Goal: Information Seeking & Learning: Learn about a topic

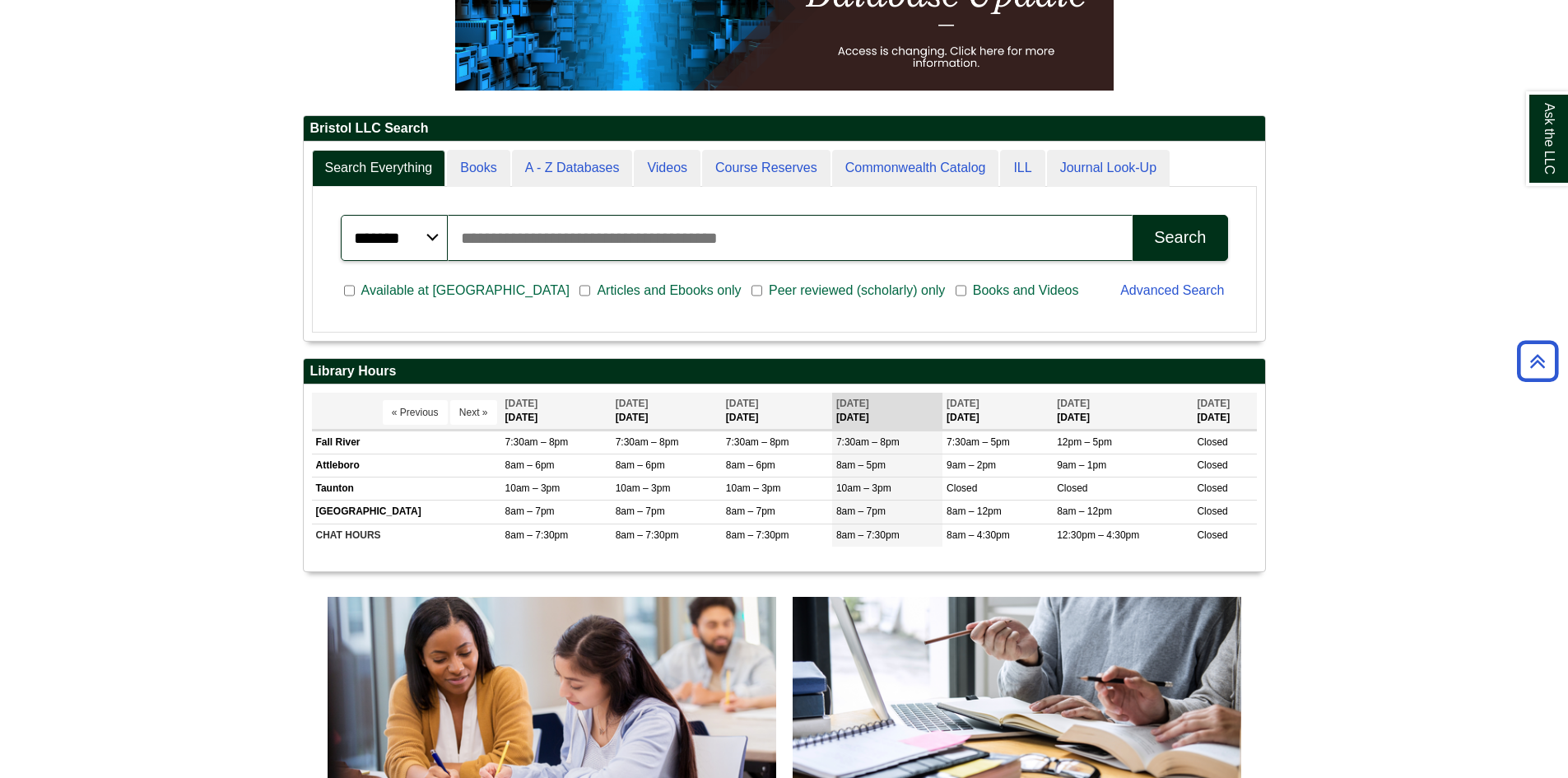
scroll to position [494, 0]
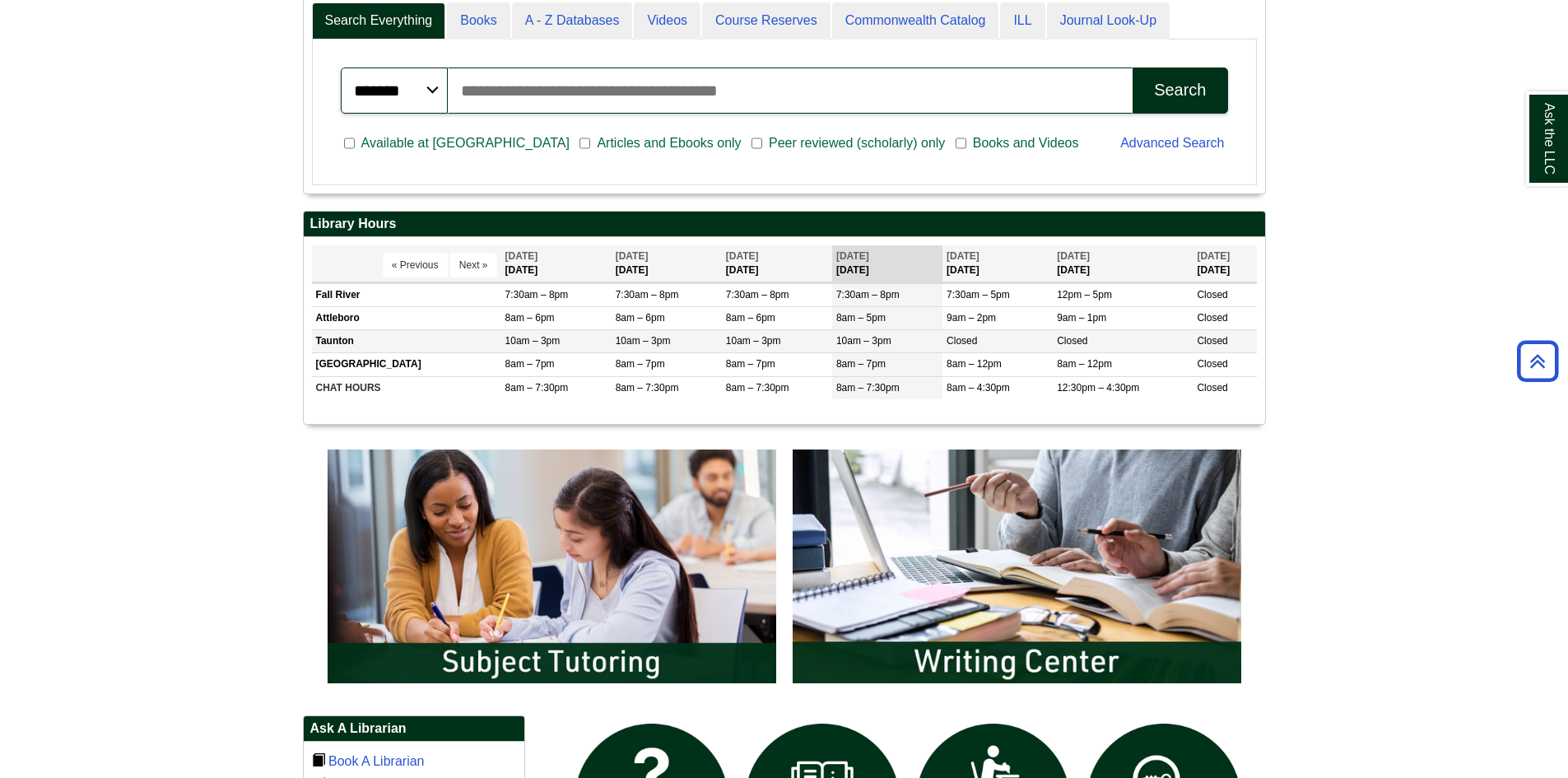
click at [383, 343] on td "Taunton" at bounding box center [406, 342] width 189 height 23
drag, startPoint x: 486, startPoint y: 30, endPoint x: 492, endPoint y: 46, distance: 17.1
click at [490, 43] on div "Ask the LLC" at bounding box center [784, 389] width 1568 height 778
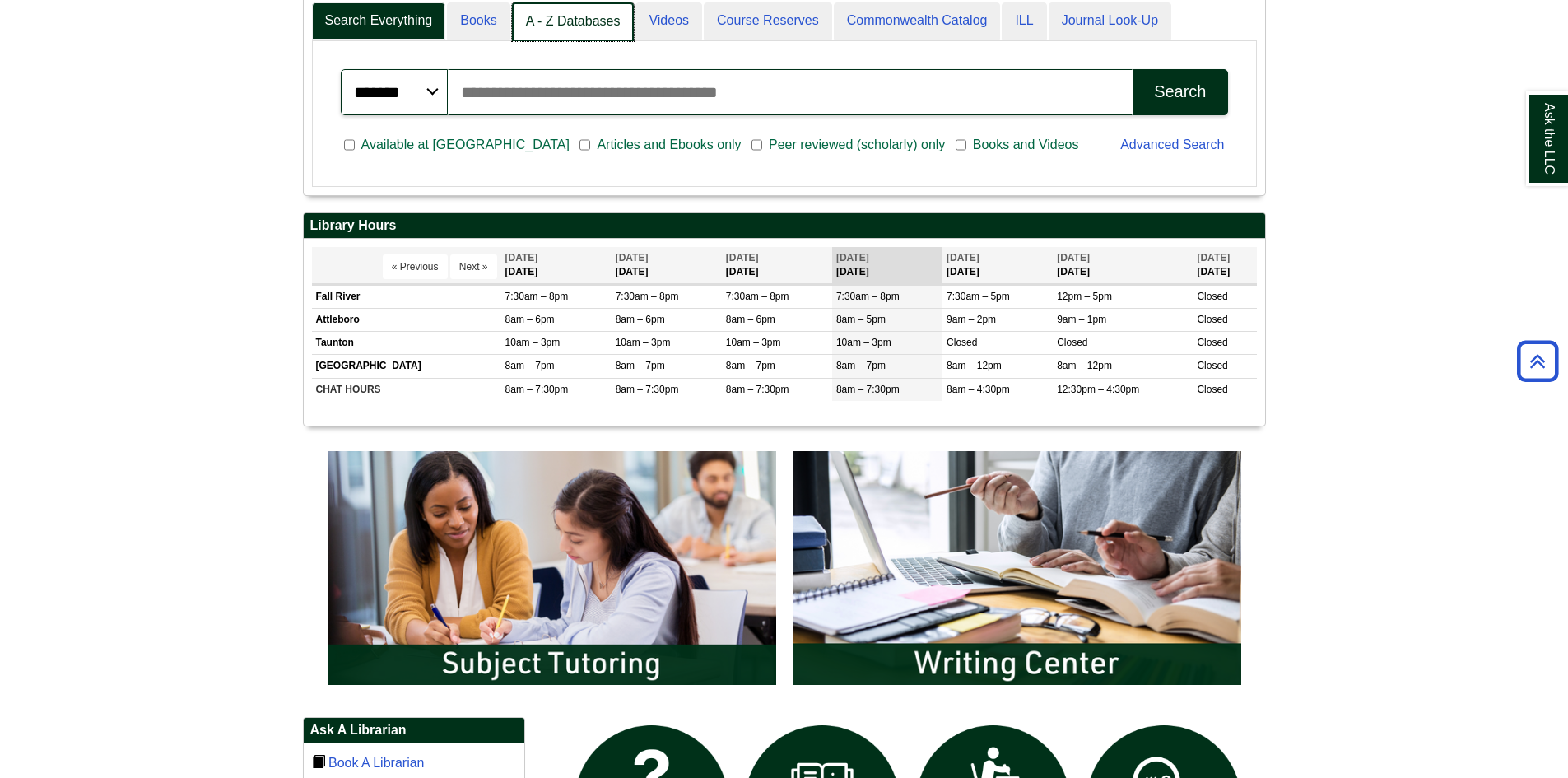
scroll to position [8, 8]
click at [586, 27] on link "A - Z Databases" at bounding box center [572, 21] width 122 height 38
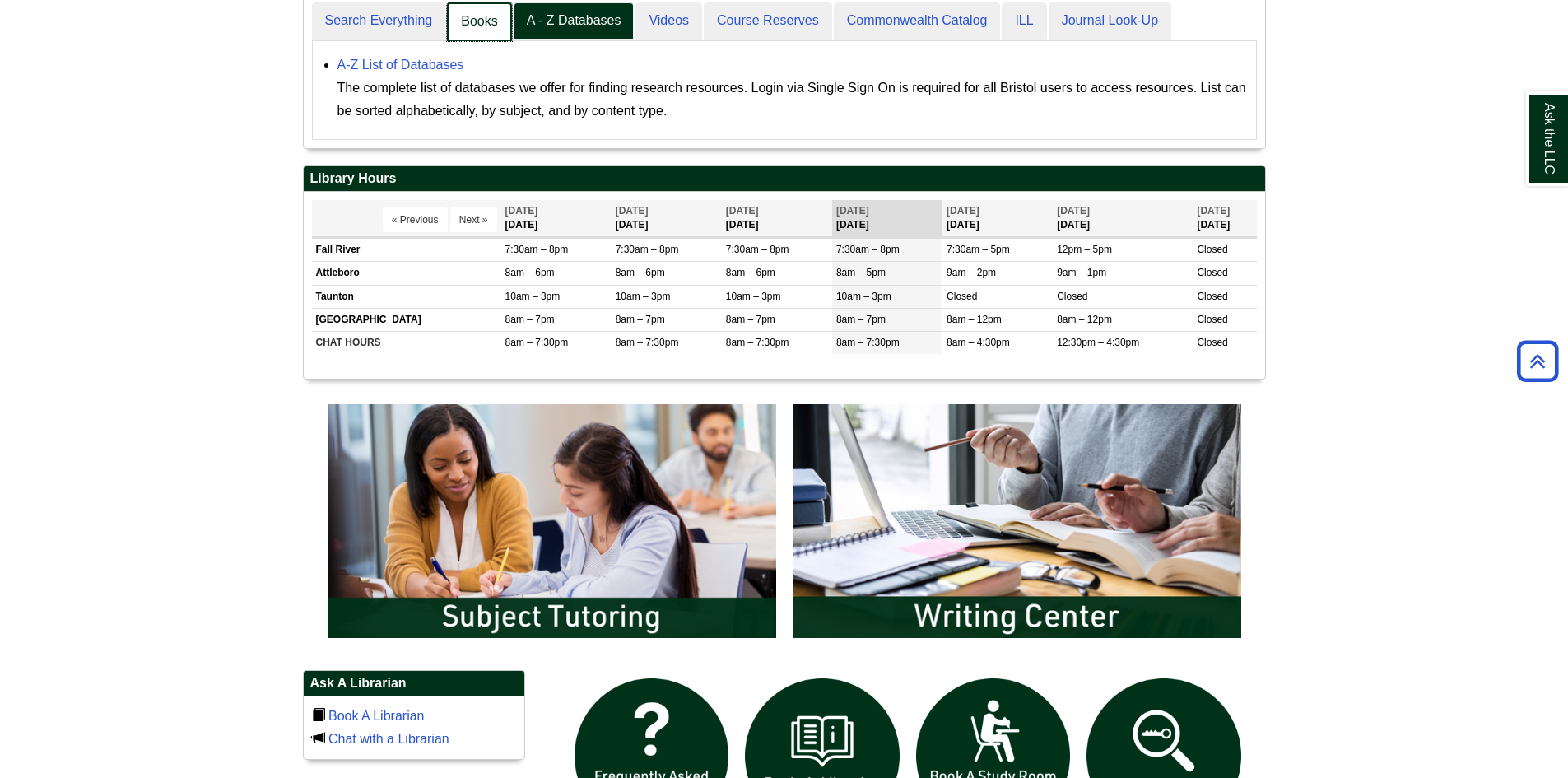
click at [483, 24] on link "Books" at bounding box center [480, 21] width 64 height 38
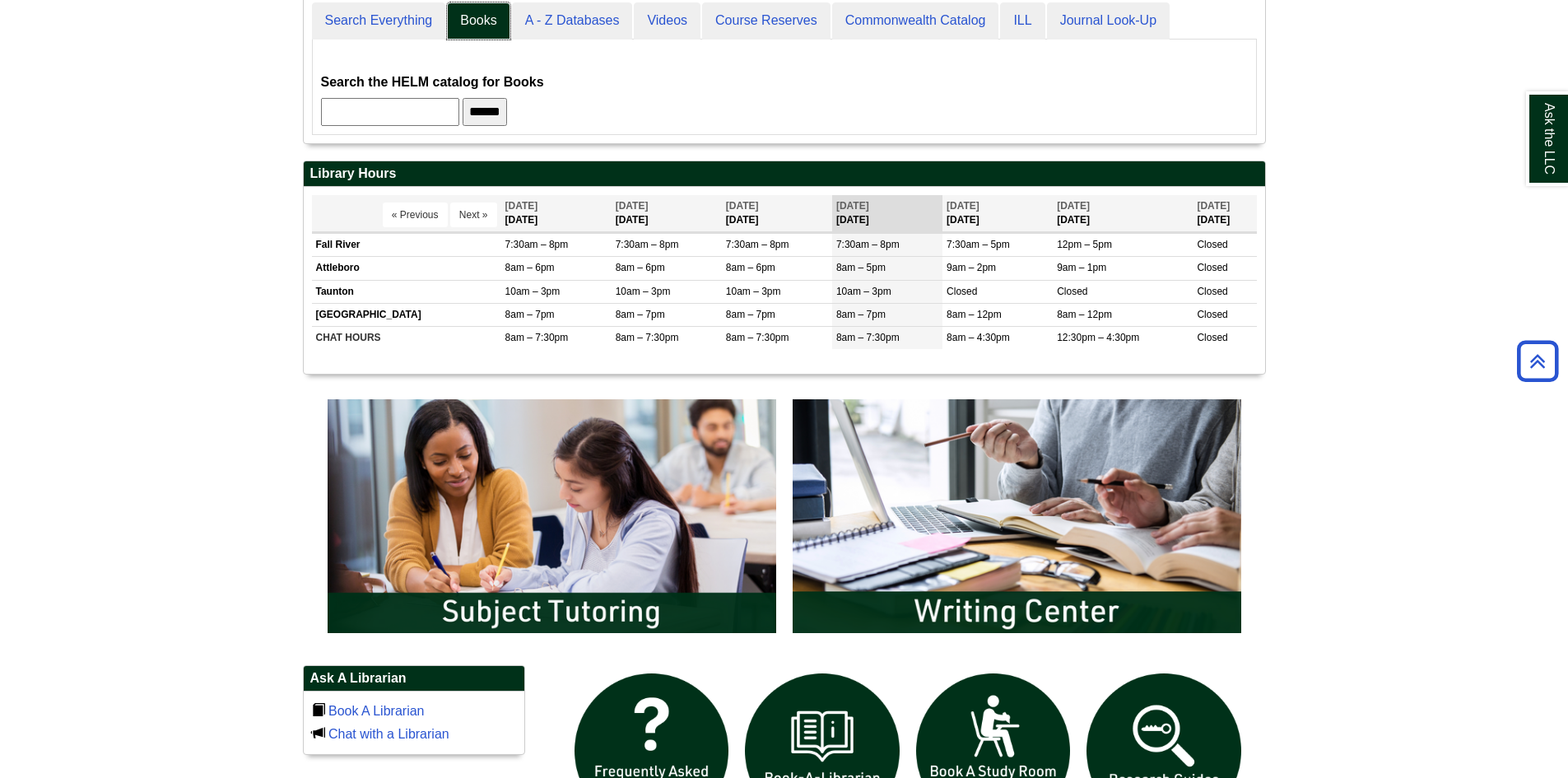
scroll to position [149, 962]
click at [433, 115] on input "text" at bounding box center [390, 112] width 138 height 28
type input "********"
click at [463, 98] on input "******" at bounding box center [485, 112] width 45 height 28
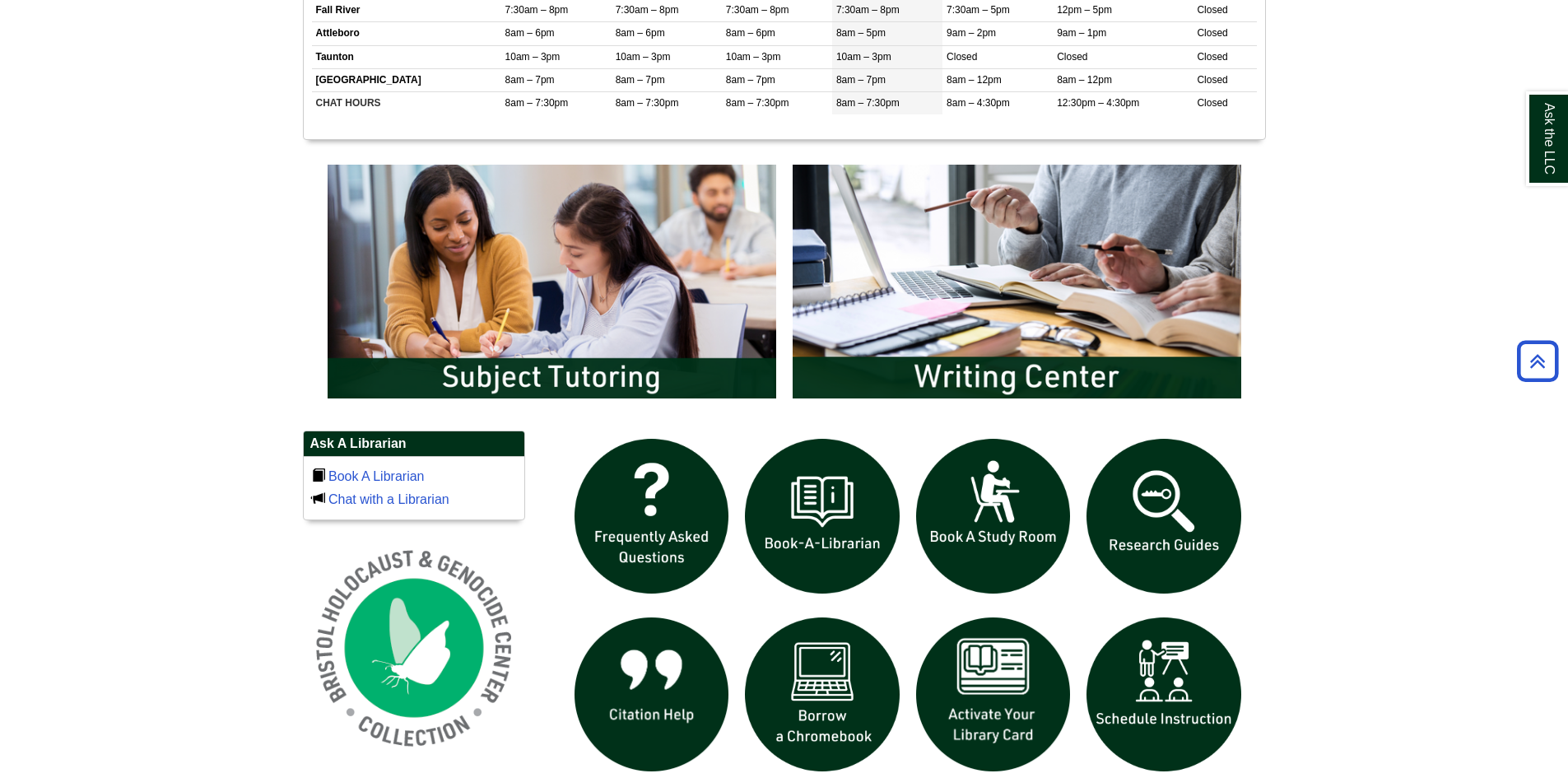
scroll to position [700, 0]
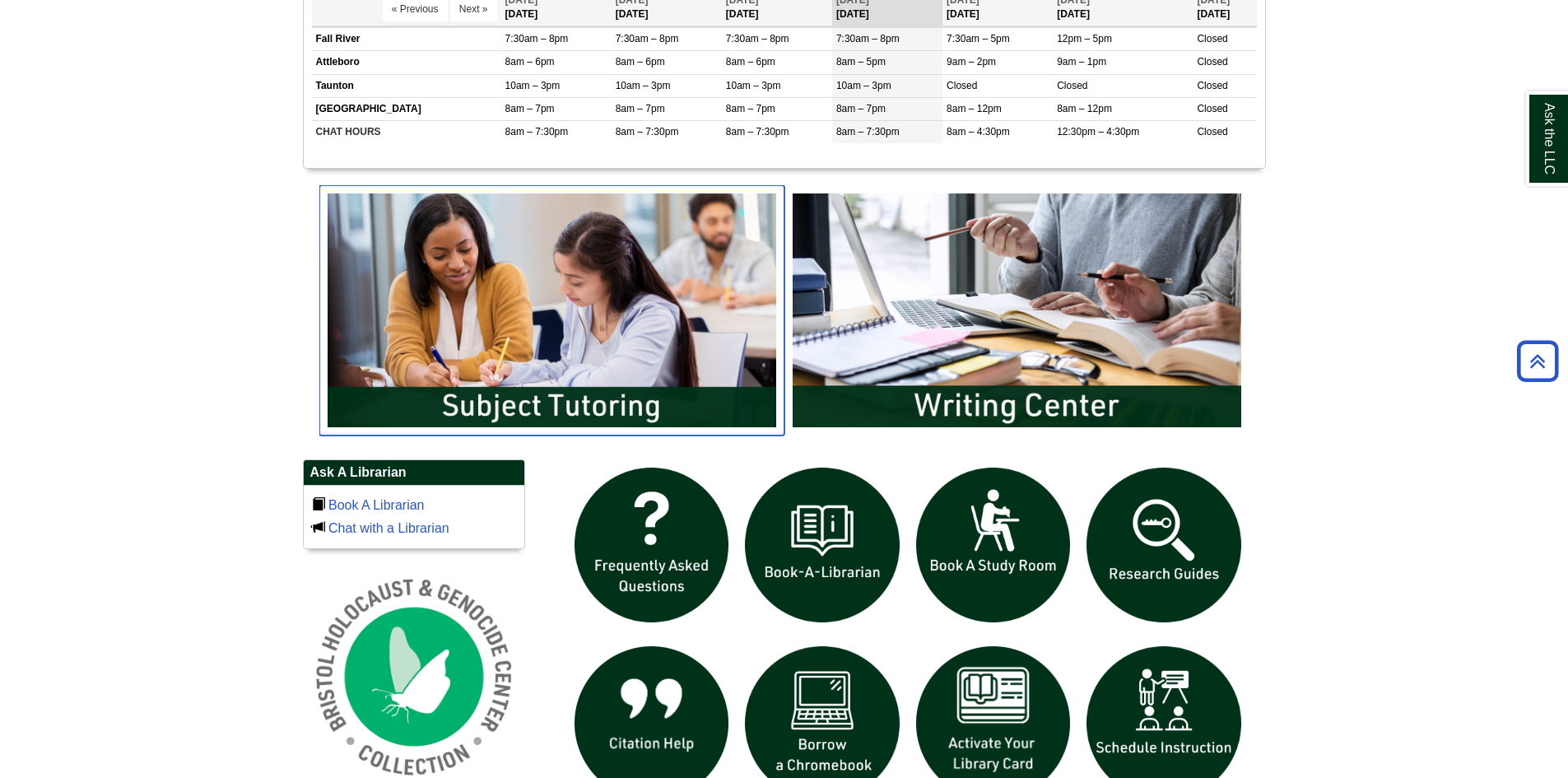
click at [580, 348] on img "slideshow" at bounding box center [552, 310] width 465 height 250
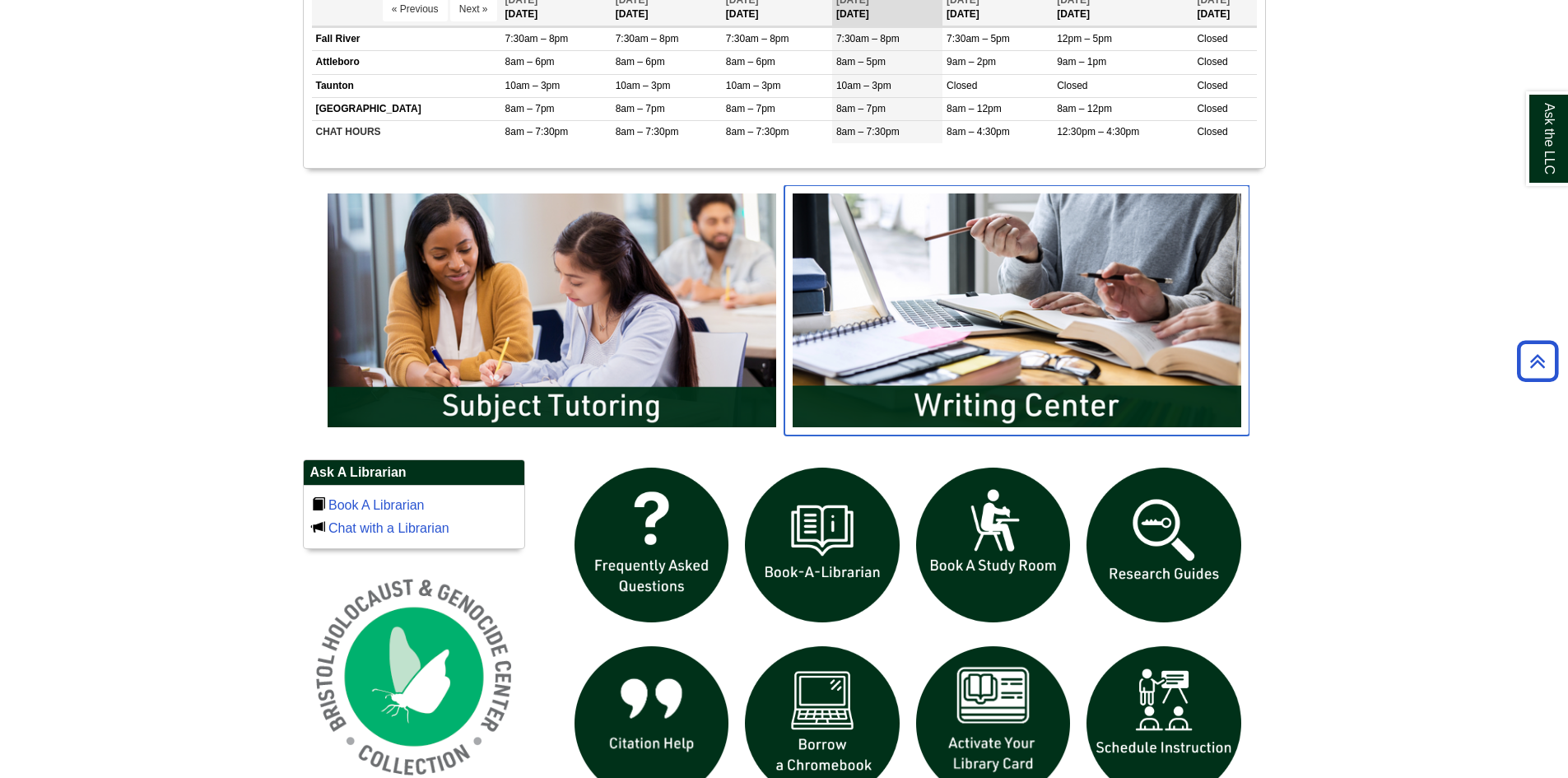
drag, startPoint x: 938, startPoint y: 364, endPoint x: 921, endPoint y: 398, distance: 38.0
click at [921, 398] on img "slideshow" at bounding box center [1017, 310] width 465 height 250
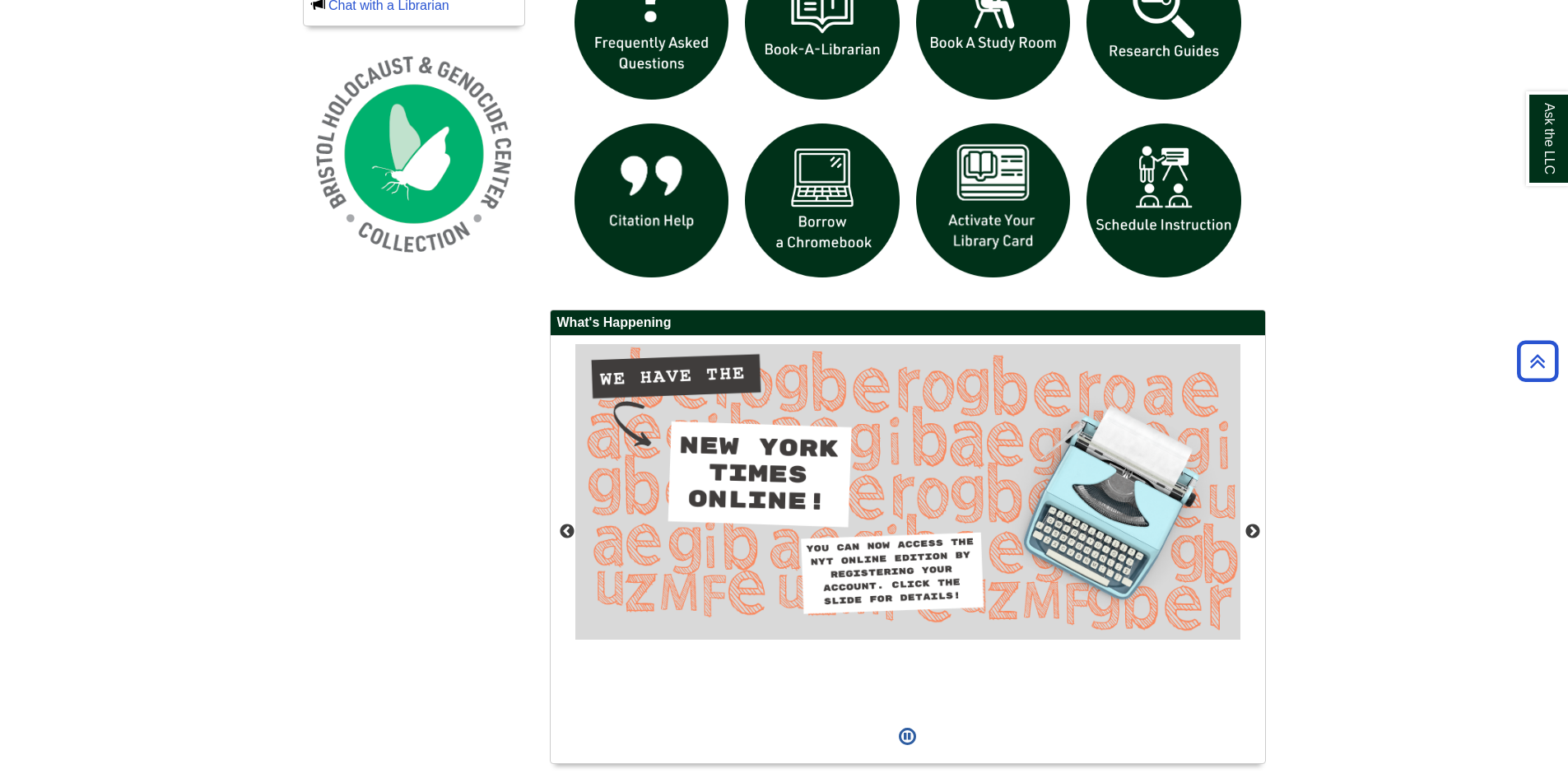
scroll to position [1194, 0]
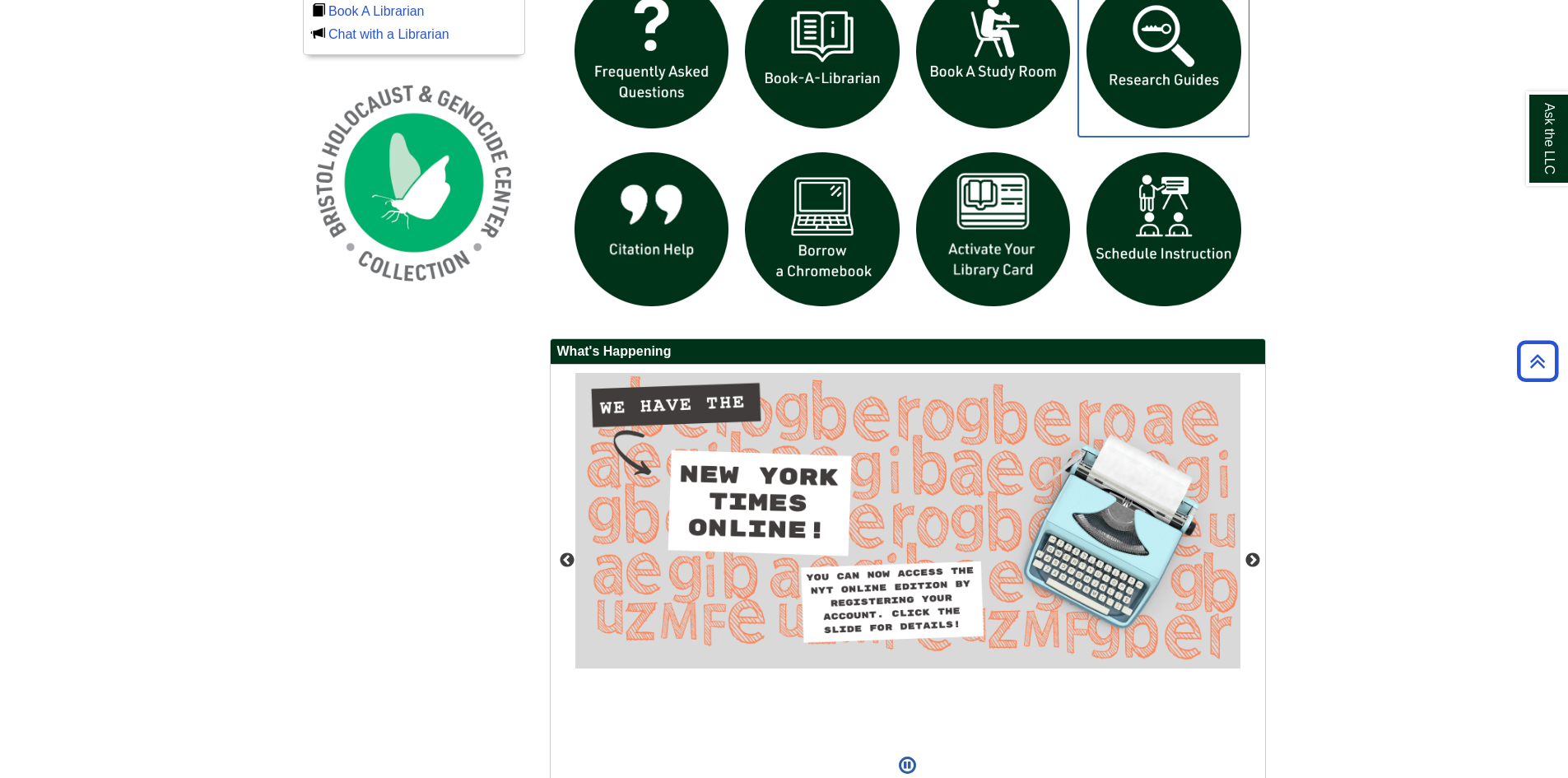
click at [1155, 73] on img "slideshow" at bounding box center [1164, 51] width 171 height 171
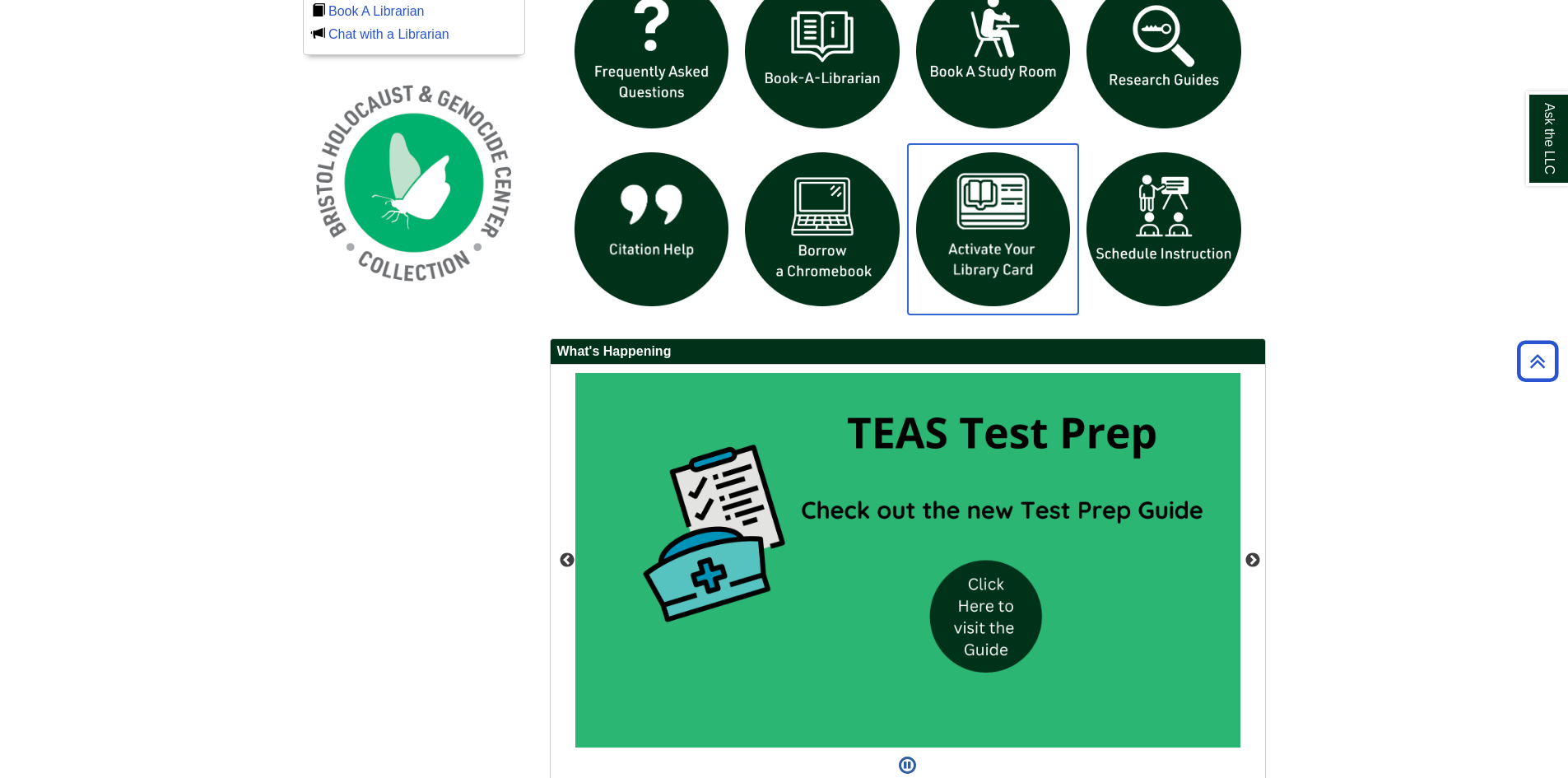
click at [994, 210] on img "slideshow" at bounding box center [994, 230] width 171 height 171
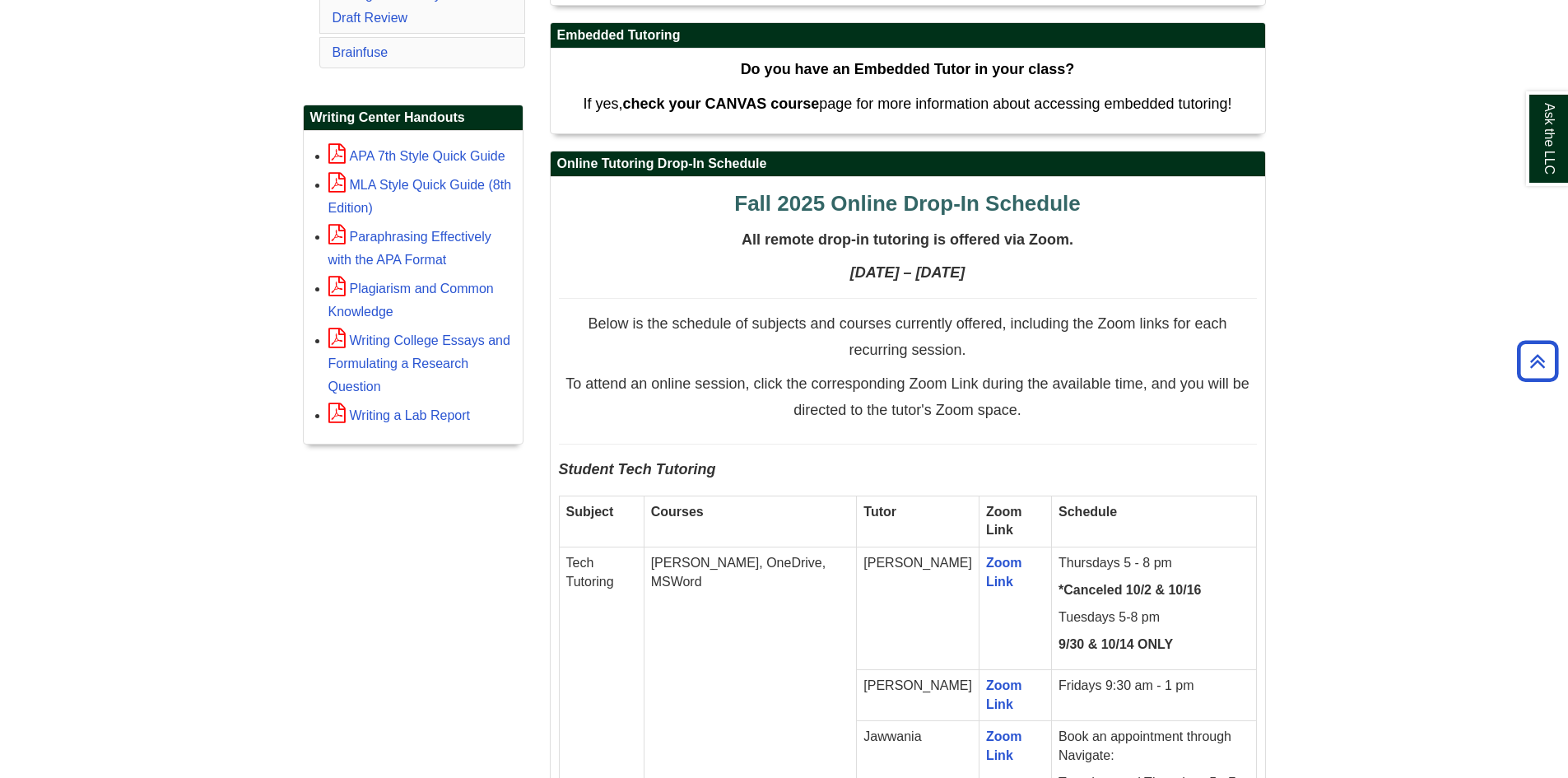
scroll to position [658, 0]
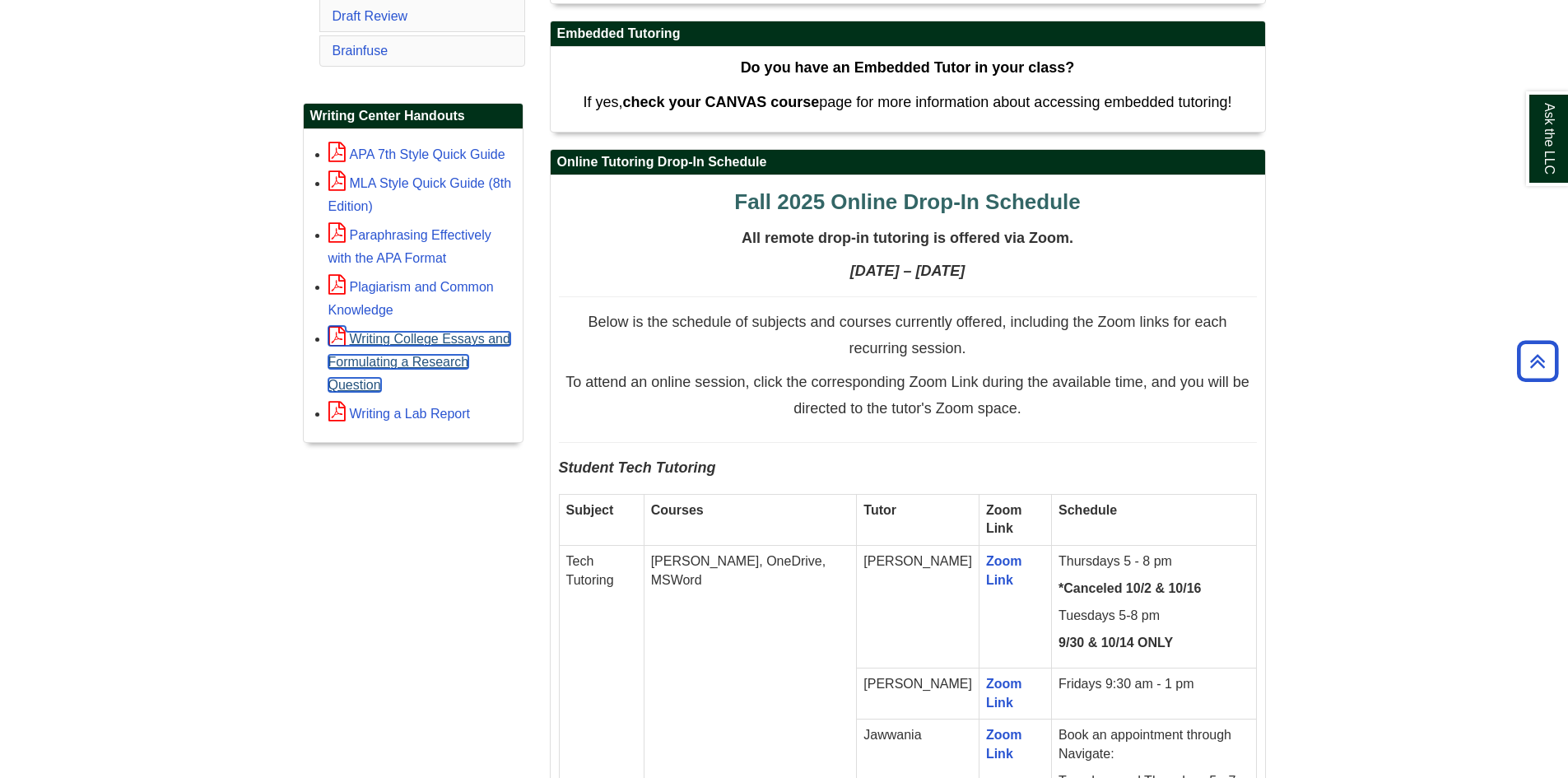
click at [409, 359] on link "Writing College Essays and Formulating a Research Question" at bounding box center [420, 361] width 182 height 60
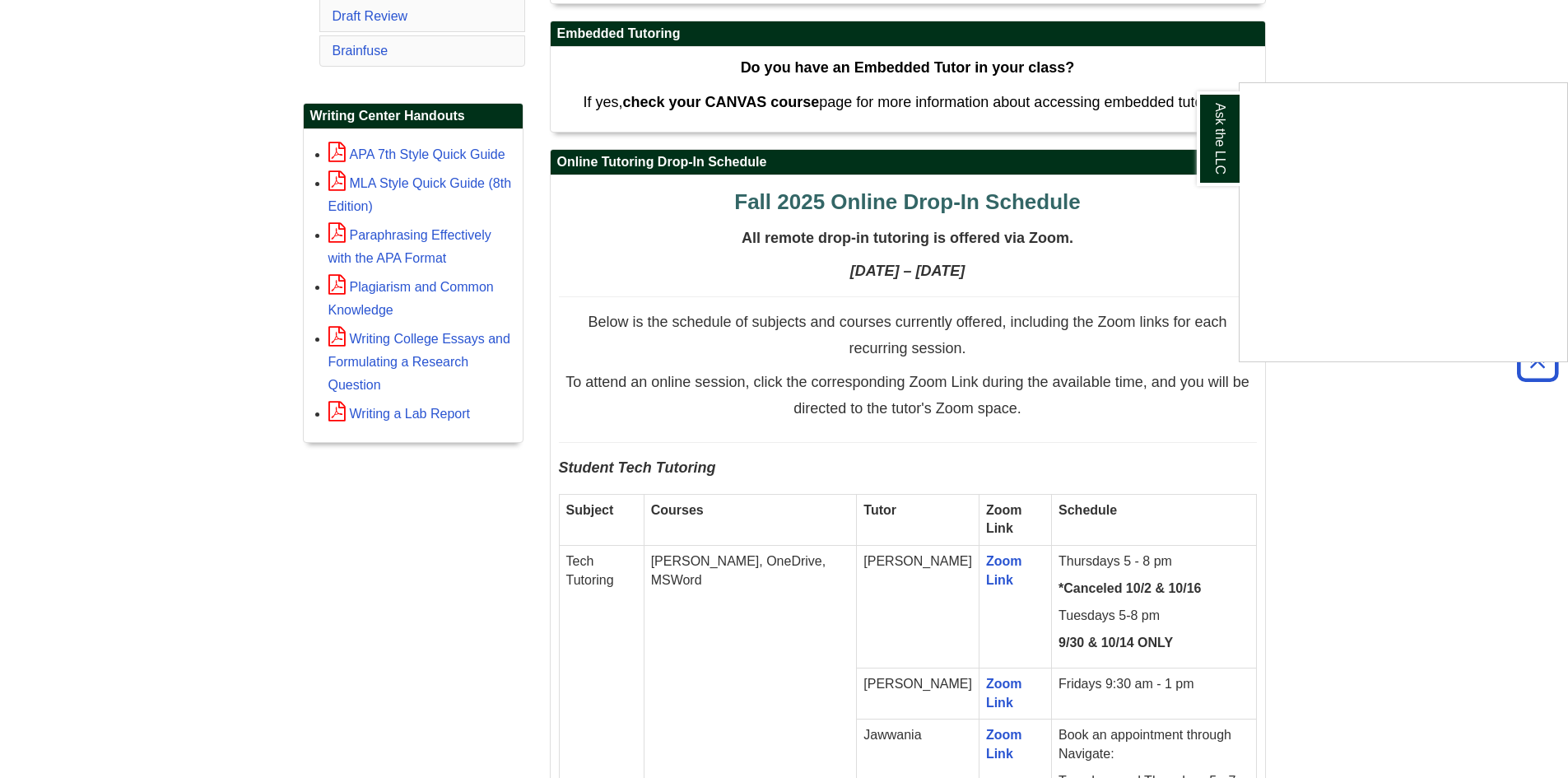
click at [564, 326] on div "Ask the LLC" at bounding box center [784, 389] width 1568 height 778
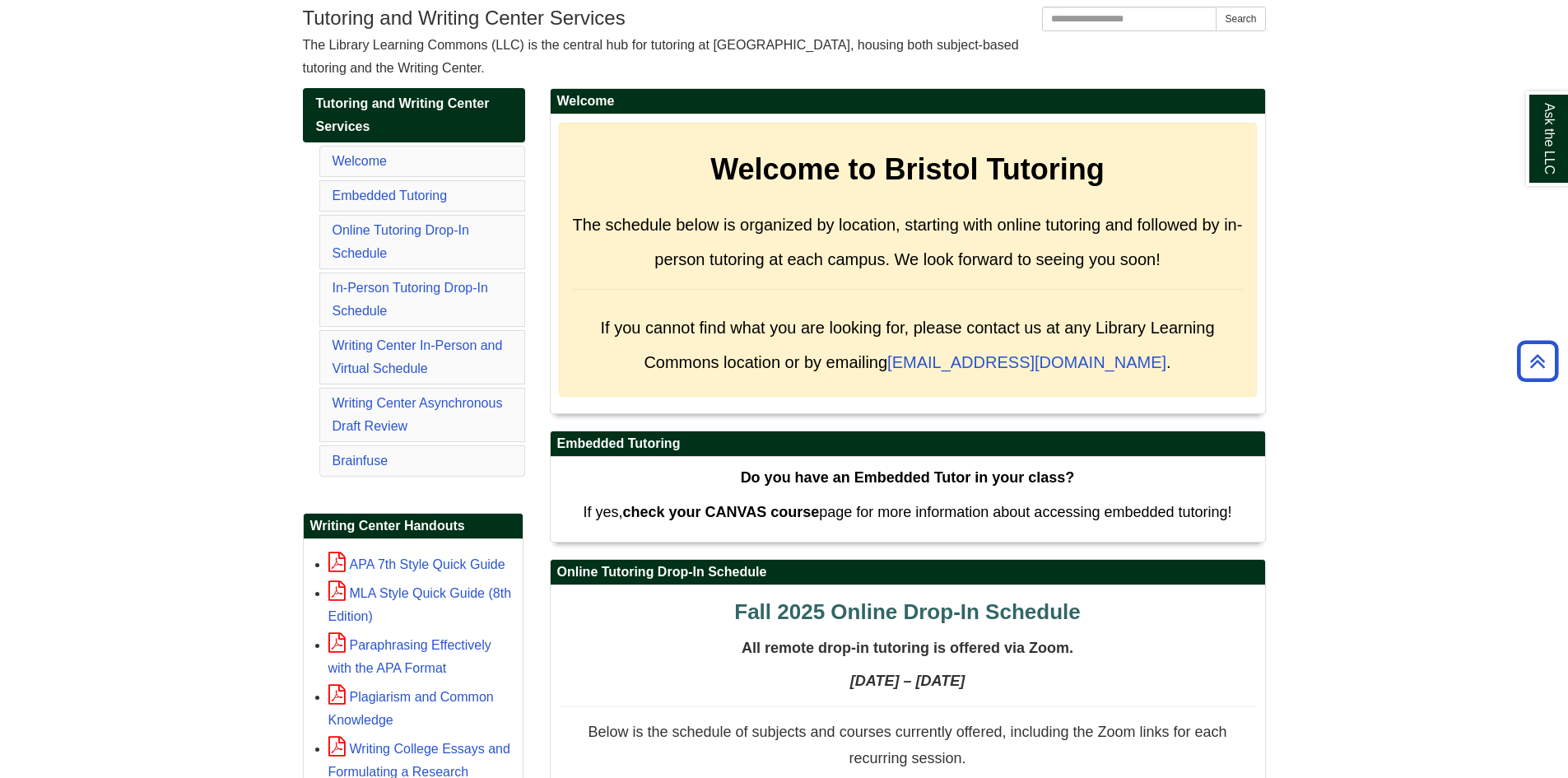
scroll to position [247, 0]
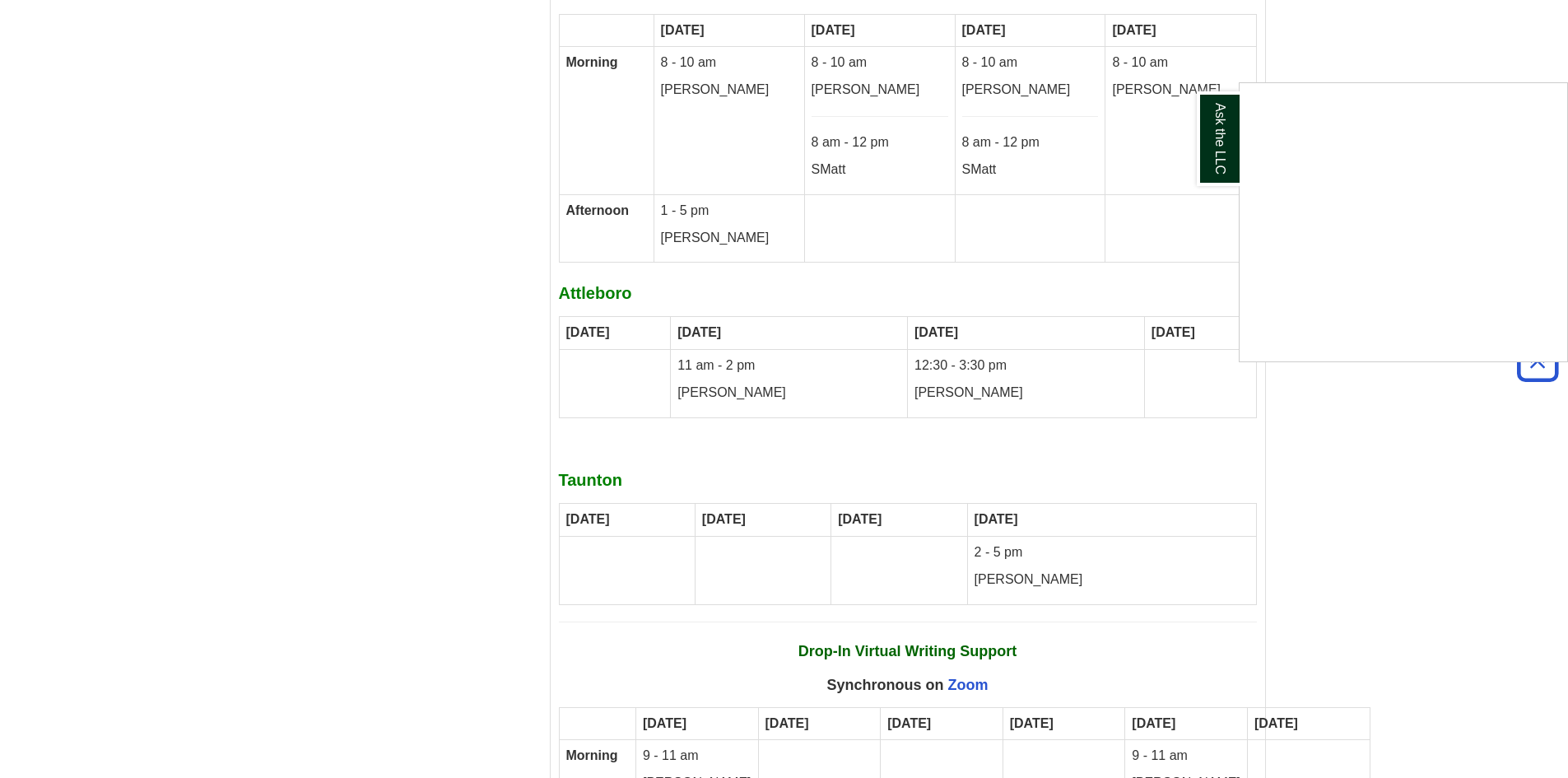
scroll to position [8993, 0]
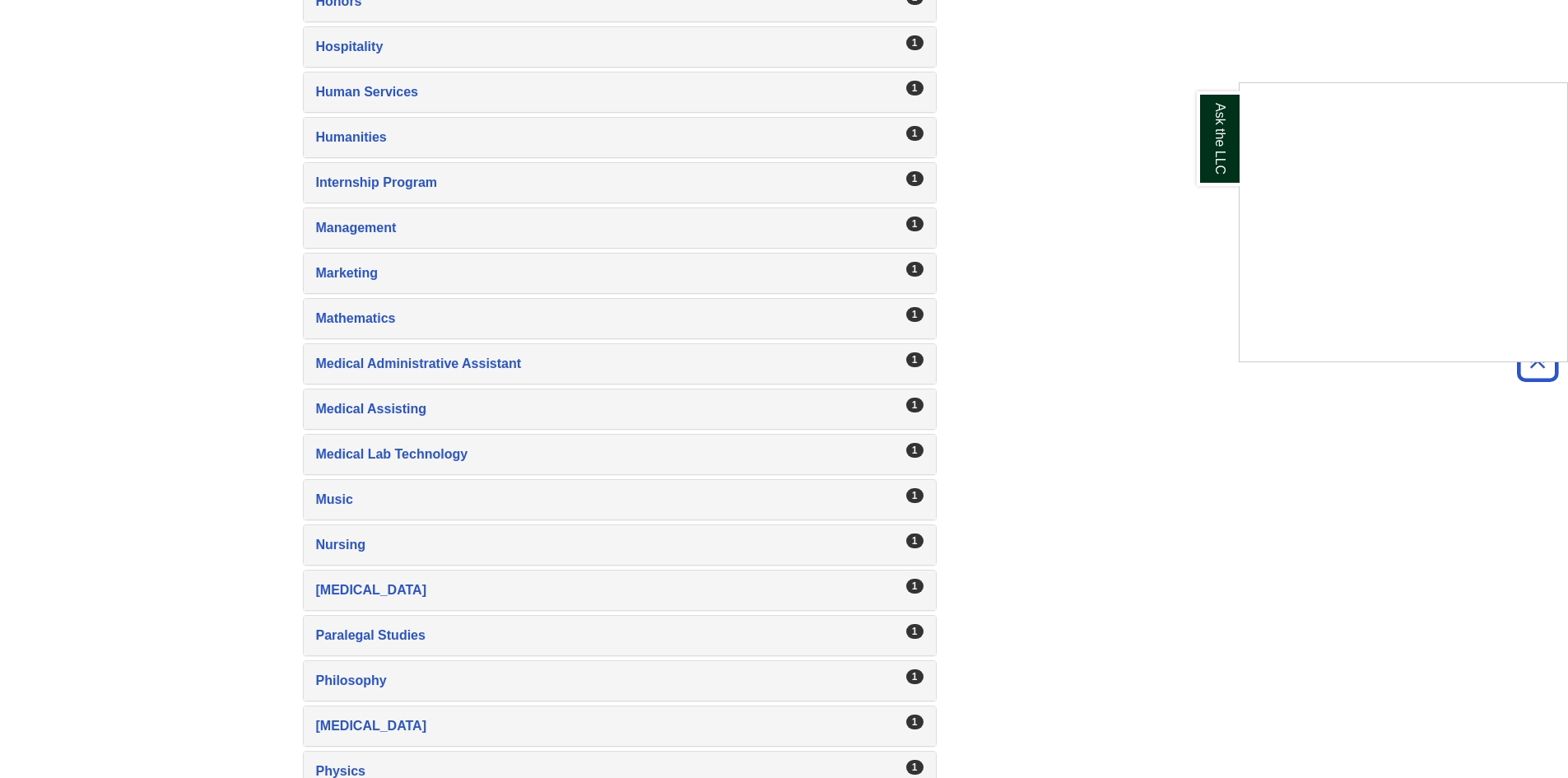
scroll to position [2141, 0]
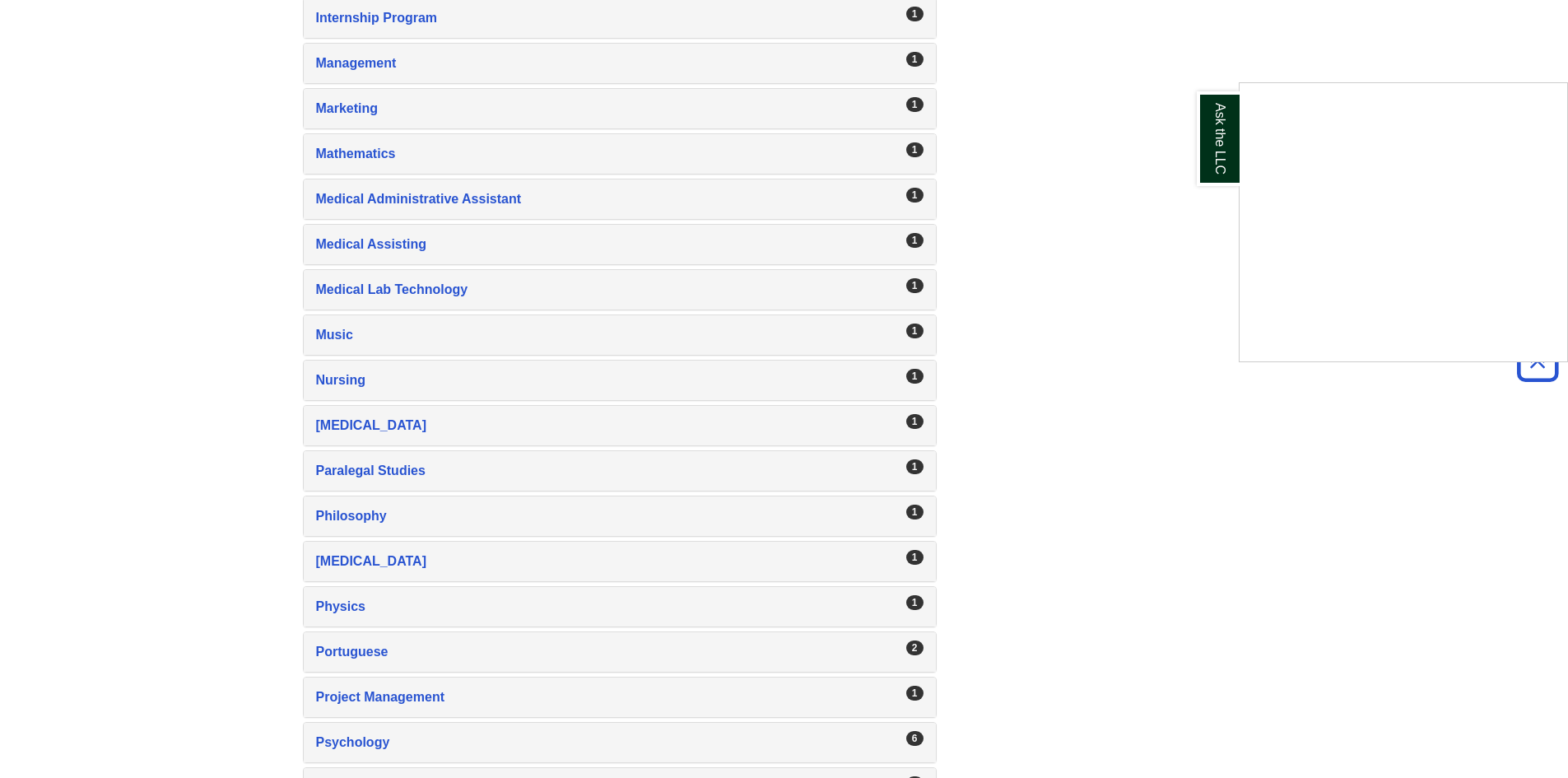
click at [454, 469] on div "Ask the LLC" at bounding box center [784, 389] width 1568 height 778
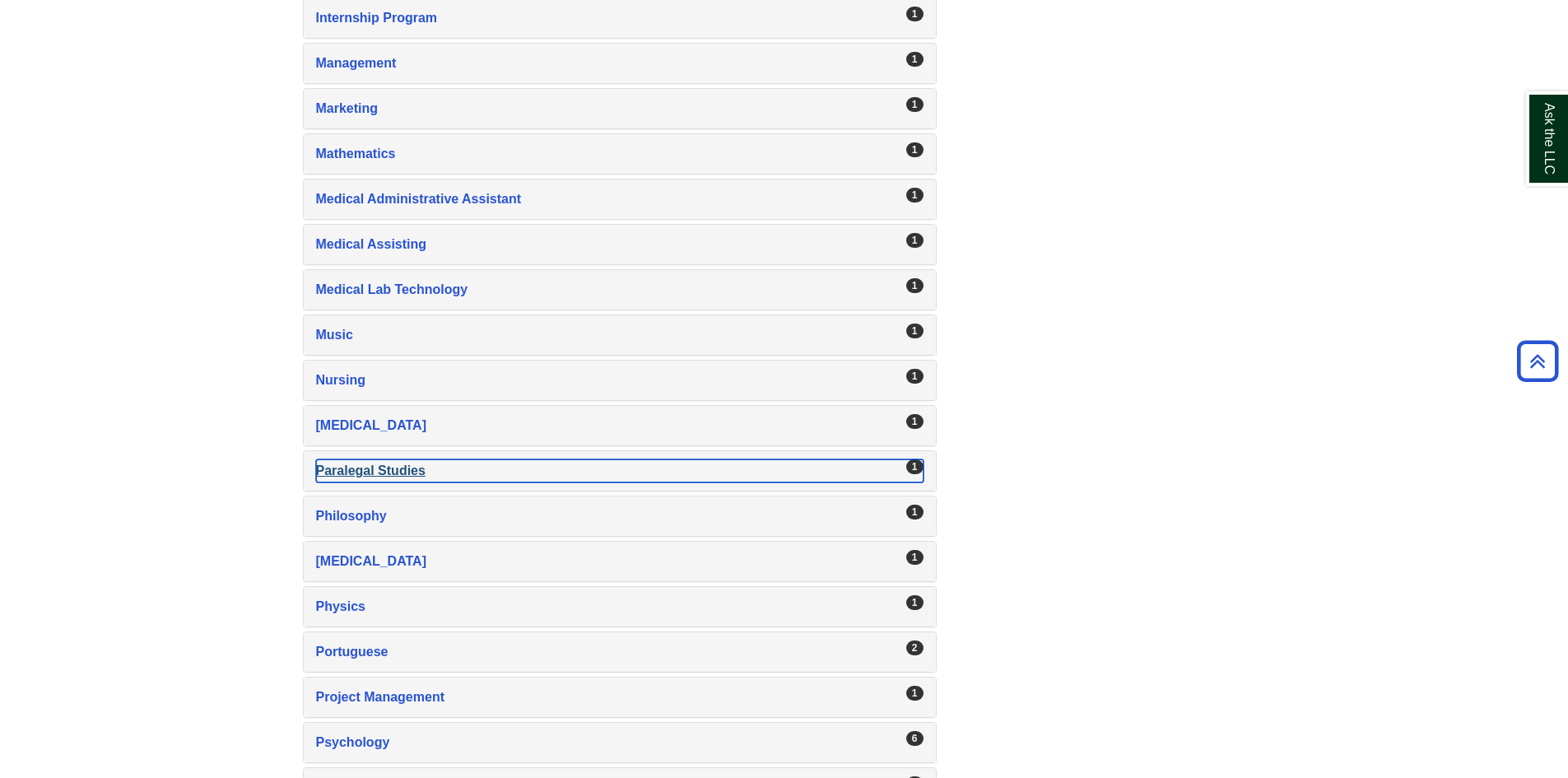
click at [913, 465] on div "1" at bounding box center [914, 466] width 17 height 15
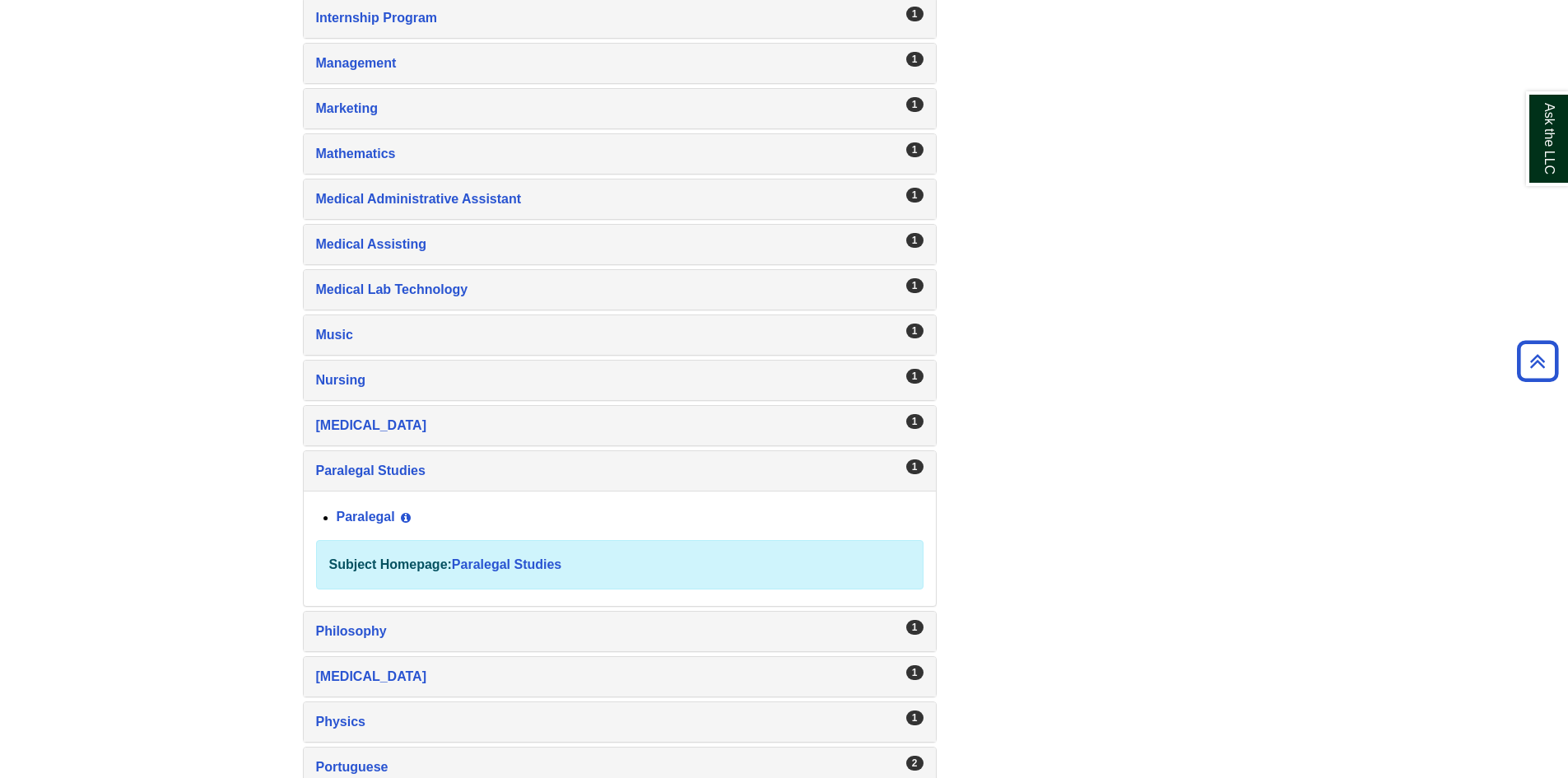
click at [363, 501] on div "Paralegal View Guide Info Subject Homepage: Paralegal Studies" at bounding box center [620, 548] width 632 height 115
click at [363, 511] on link "Paralegal" at bounding box center [365, 518] width 58 height 14
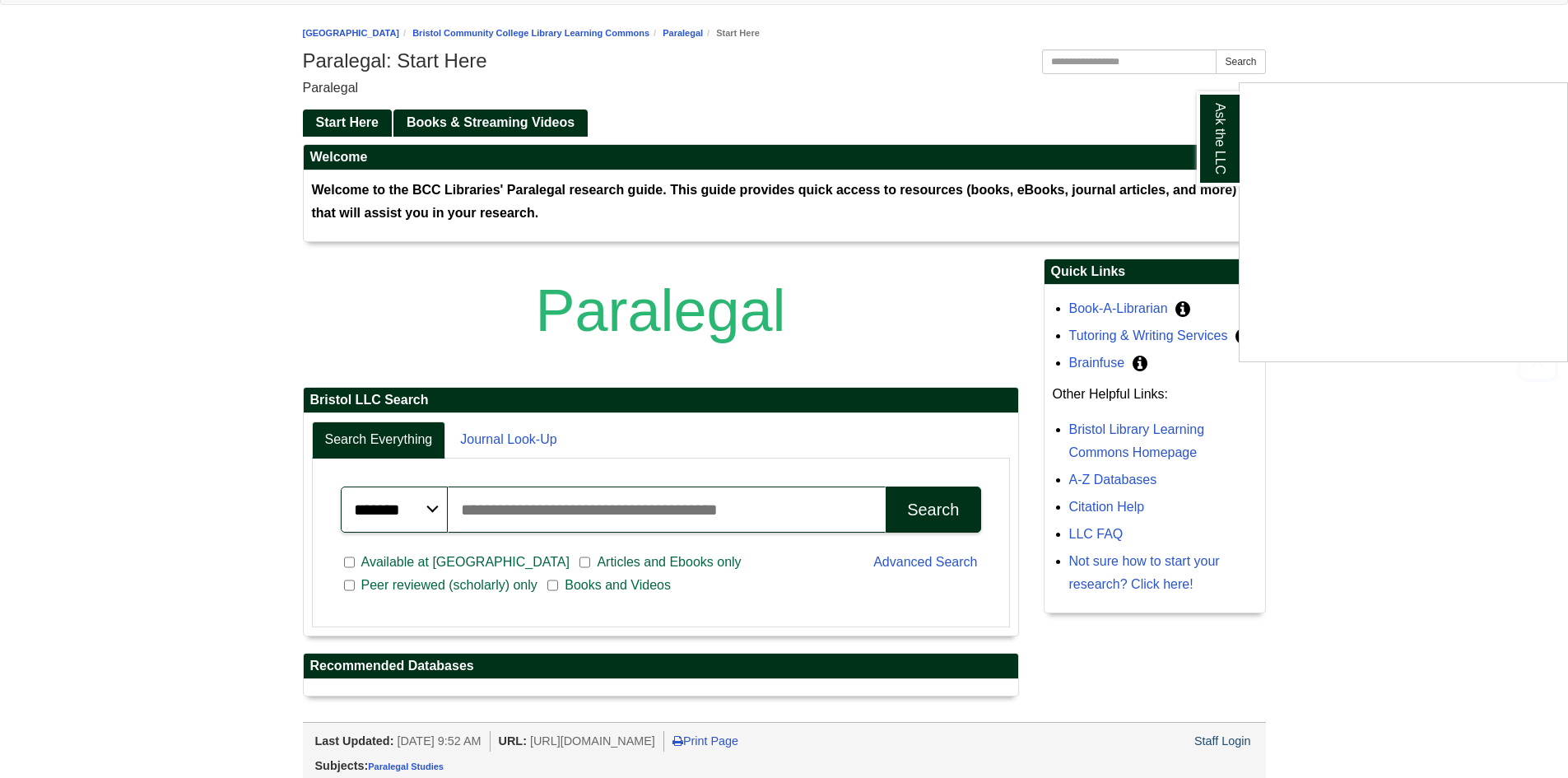
scroll to position [213, 0]
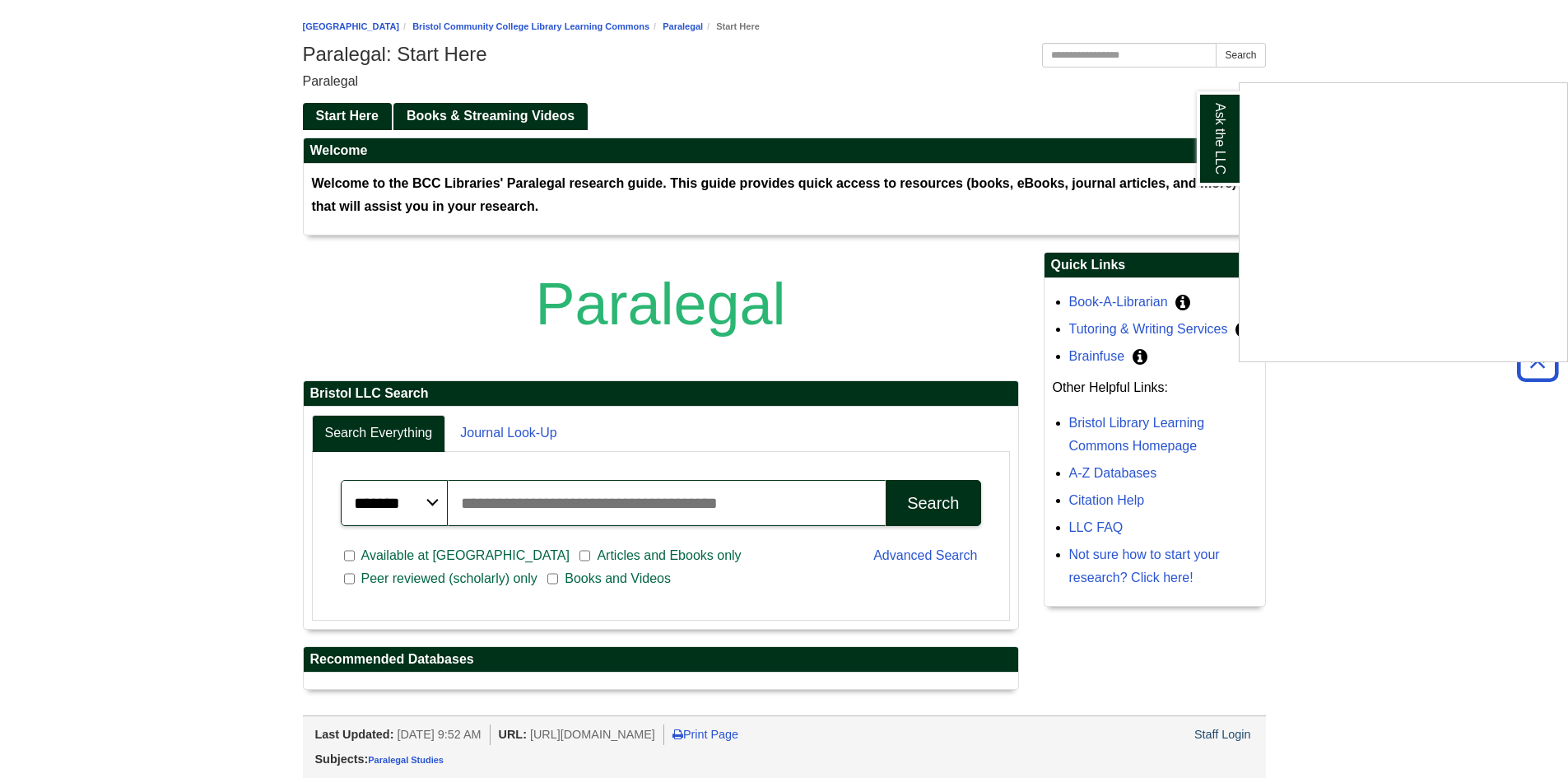
click at [378, 439] on div "Ask the LLC" at bounding box center [784, 389] width 1568 height 778
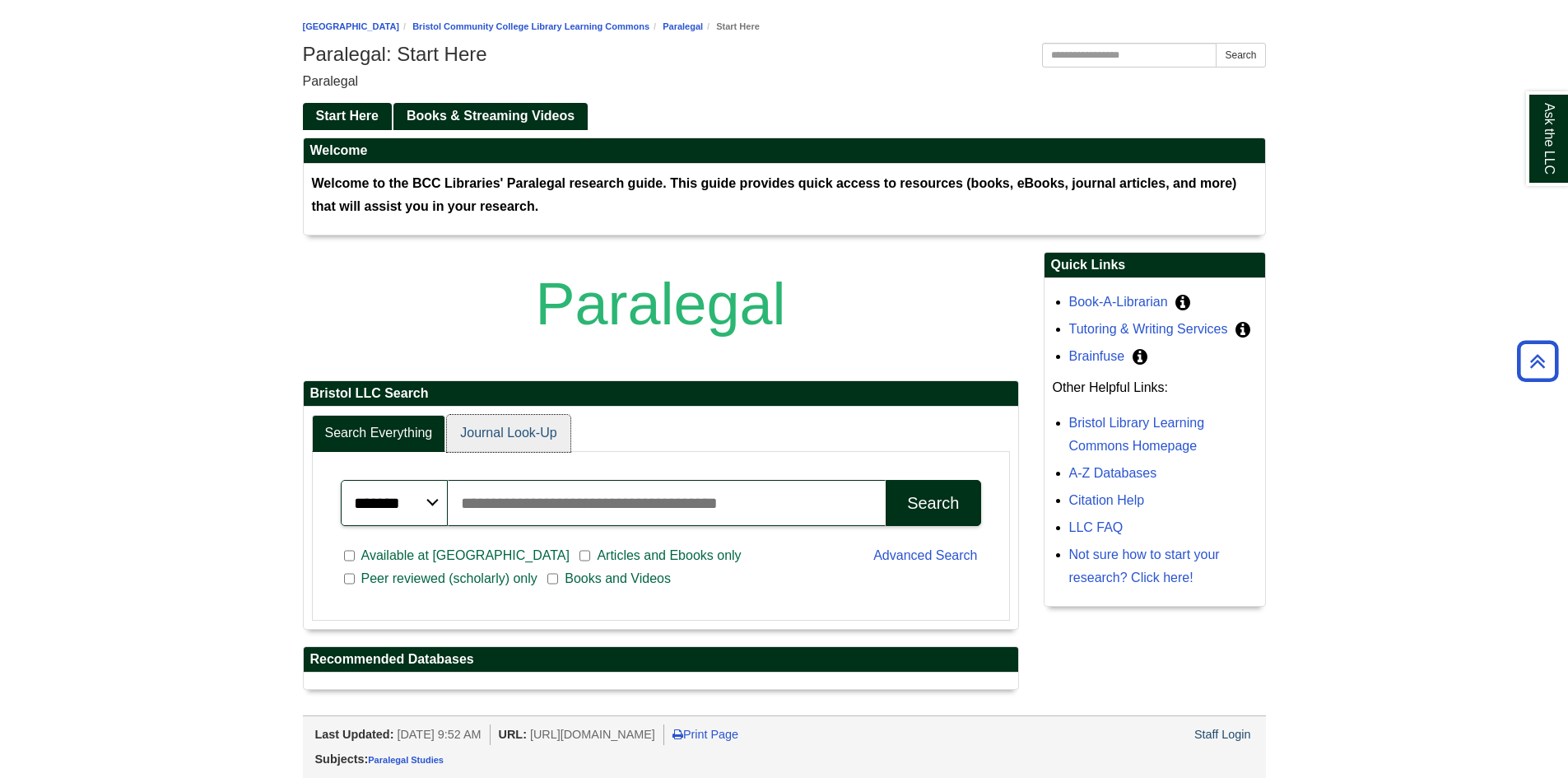
click at [471, 440] on link "Journal Look-Up" at bounding box center [508, 433] width 122 height 37
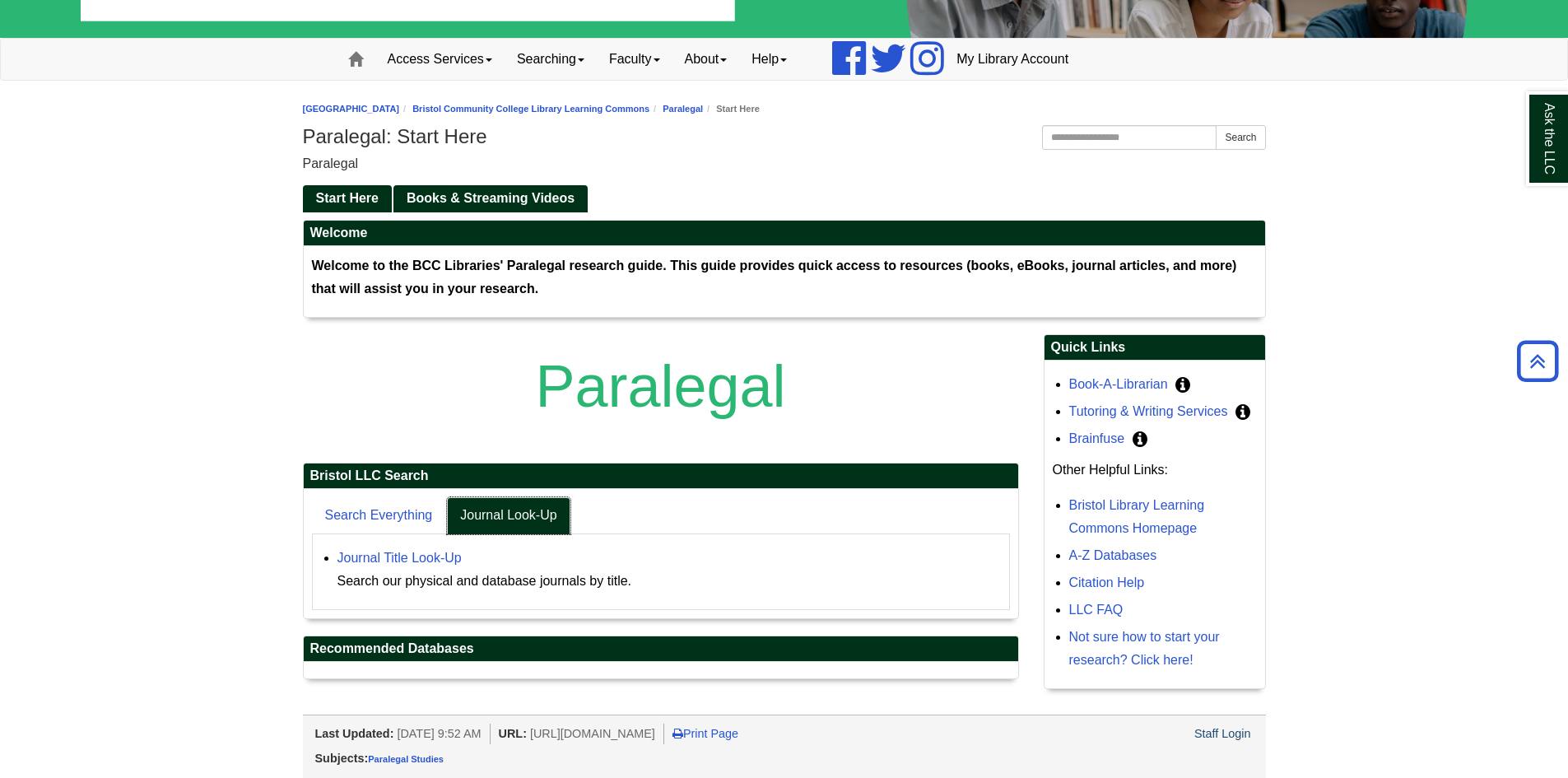
scroll to position [130, 0]
